Goal: Find specific page/section: Find specific page/section

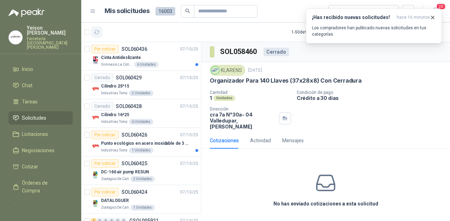
click at [102, 34] on button "button" at bounding box center [96, 31] width 11 height 11
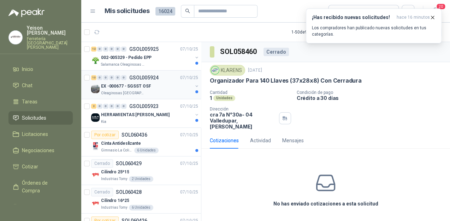
click at [145, 86] on p "EX -000677 - SGSST OSF" at bounding box center [126, 86] width 50 height 7
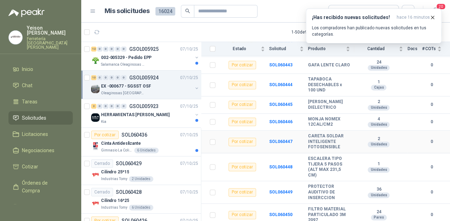
scroll to position [184, 0]
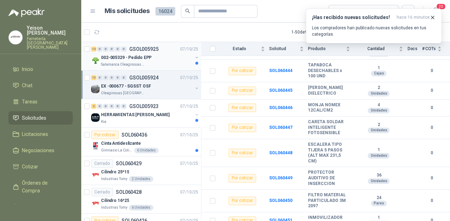
click at [133, 64] on p "Salamanca Oleaginosas SAS" at bounding box center [123, 65] width 44 height 6
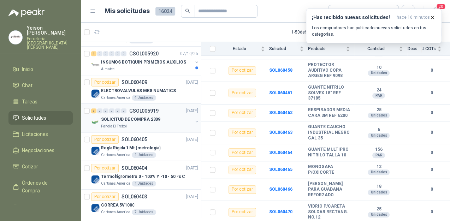
scroll to position [311, 0]
drag, startPoint x: 96, startPoint y: 30, endPoint x: 90, endPoint y: 42, distance: 13.1
click at [90, 42] on section "1 - 50 de 9318 Asignado a mi No Leídos 12 0 0 0 0 0 GSOL005925 07/10/25 002-005…" at bounding box center [265, 122] width 369 height 198
click at [100, 33] on button "button" at bounding box center [96, 31] width 11 height 11
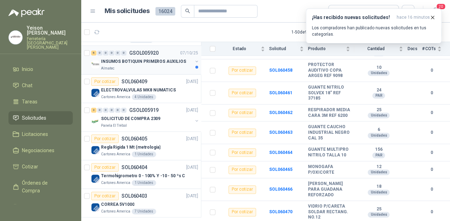
click at [165, 55] on div "6 0 0 0 0 0 GSOL005920 07/10/25" at bounding box center [145, 53] width 108 height 8
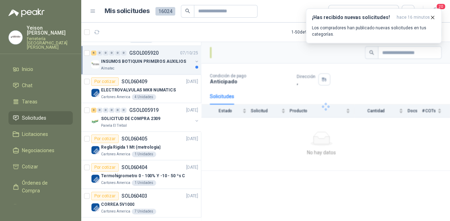
click at [160, 62] on p "INSUMOS BOTIQUIN PRIMEROS AUXILIOS" at bounding box center [143, 61] width 85 height 7
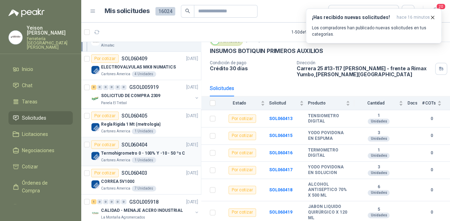
scroll to position [537, 0]
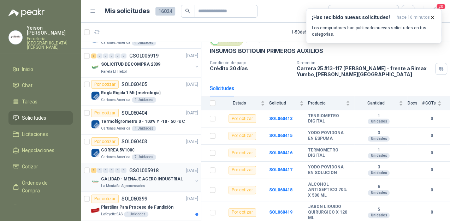
click at [156, 179] on p "CALIDAD - MENAJE ACERO INDUSTRIAL" at bounding box center [142, 178] width 82 height 7
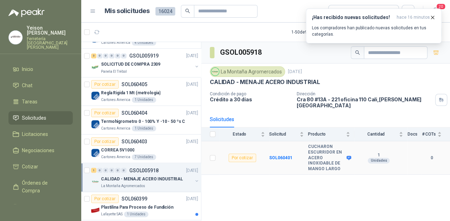
click at [342, 151] on b "CUCHARON ESCURRIDOR EN ACERO INOXIDABLE DE MANGO LARGO" at bounding box center [326, 158] width 37 height 28
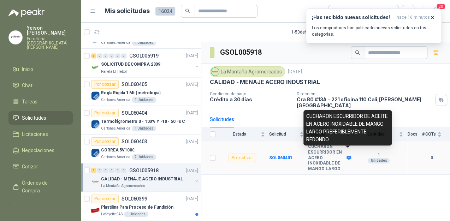
click at [349, 156] on icon at bounding box center [348, 158] width 5 height 4
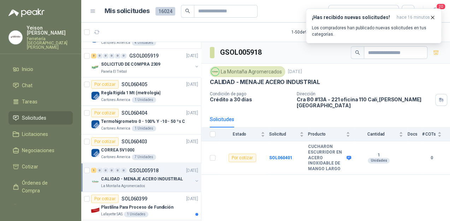
click at [250, 175] on div "GSOL005918 La Montaña Agromercados 6 oct, 2025 CALIDAD - MENAJE ACERO INDUSTRIA…" at bounding box center [325, 132] width 249 height 181
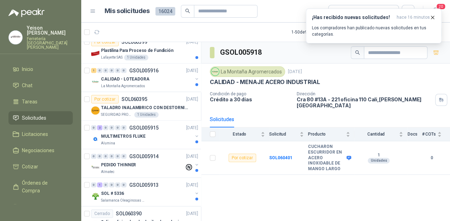
scroll to position [706, 0]
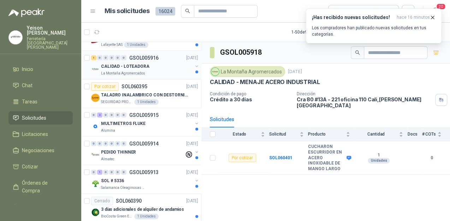
click at [149, 68] on div "CALIDAD - LOTEADORA" at bounding box center [146, 66] width 91 height 8
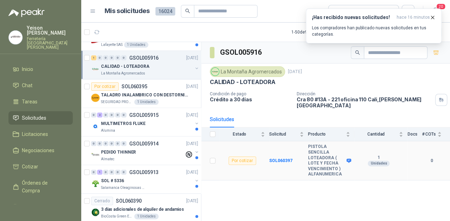
click at [349, 158] on icon at bounding box center [348, 160] width 5 height 5
drag, startPoint x: 340, startPoint y: 168, endPoint x: 303, endPoint y: 152, distance: 39.8
click at [303, 152] on tr "Por cotizar SOL060397 PISTOLA SENCILLA LOTEADORA ( LOTE Y FECHA VENCIMIENTO ) A…" at bounding box center [325, 160] width 249 height 39
copy tr "PISTOLA SENCILLA LOTEADORA ( LOTE Y FECHA VENCIMIENTO ) ALFANUMERICA"
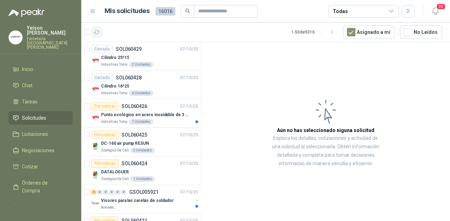
click at [97, 31] on icon "button" at bounding box center [97, 32] width 6 height 6
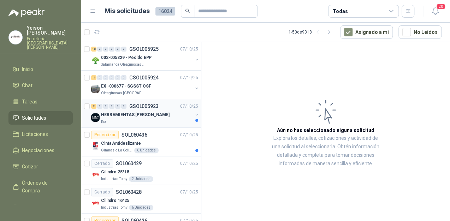
click at [162, 120] on div "Kia" at bounding box center [146, 122] width 91 height 6
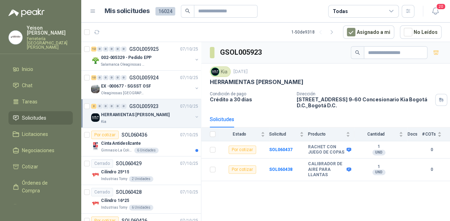
click at [333, 205] on div "GSOL005923 Kia 7 oct, 2025 HERRAMIENTAS VILLAVICENCIO Condición de pago Crédito…" at bounding box center [325, 132] width 249 height 181
